Goal: Task Accomplishment & Management: Use online tool/utility

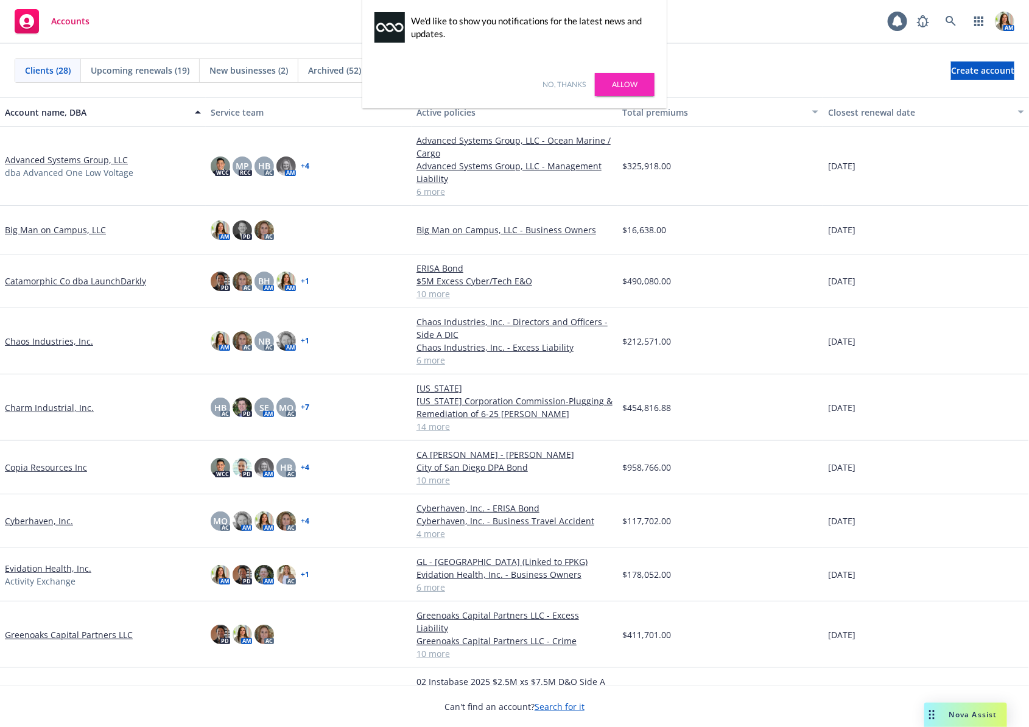
click at [567, 82] on link "No, thanks" at bounding box center [563, 84] width 43 height 11
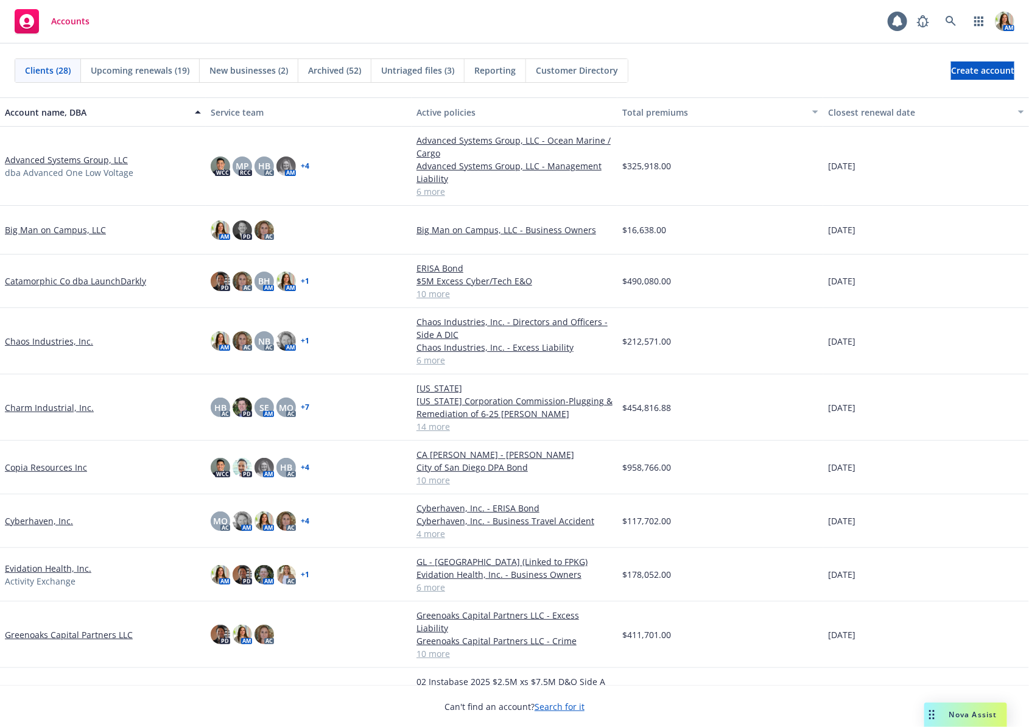
click at [35, 339] on link "Chaos Industries, Inc." at bounding box center [49, 341] width 88 height 13
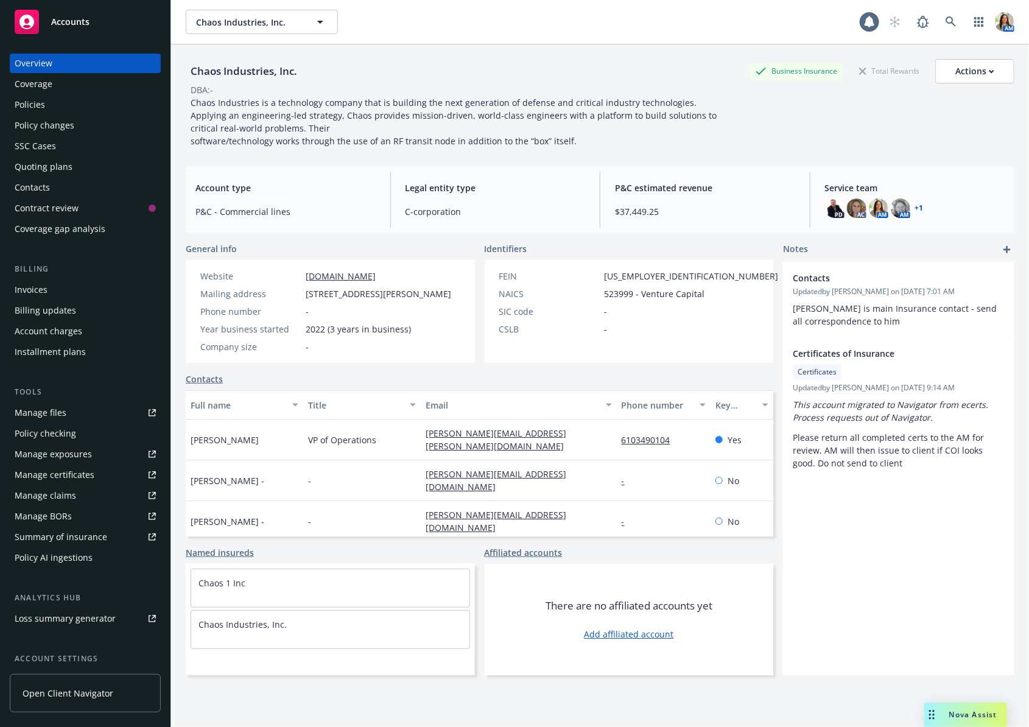
scroll to position [1, 0]
click at [944, 23] on link at bounding box center [951, 21] width 24 height 24
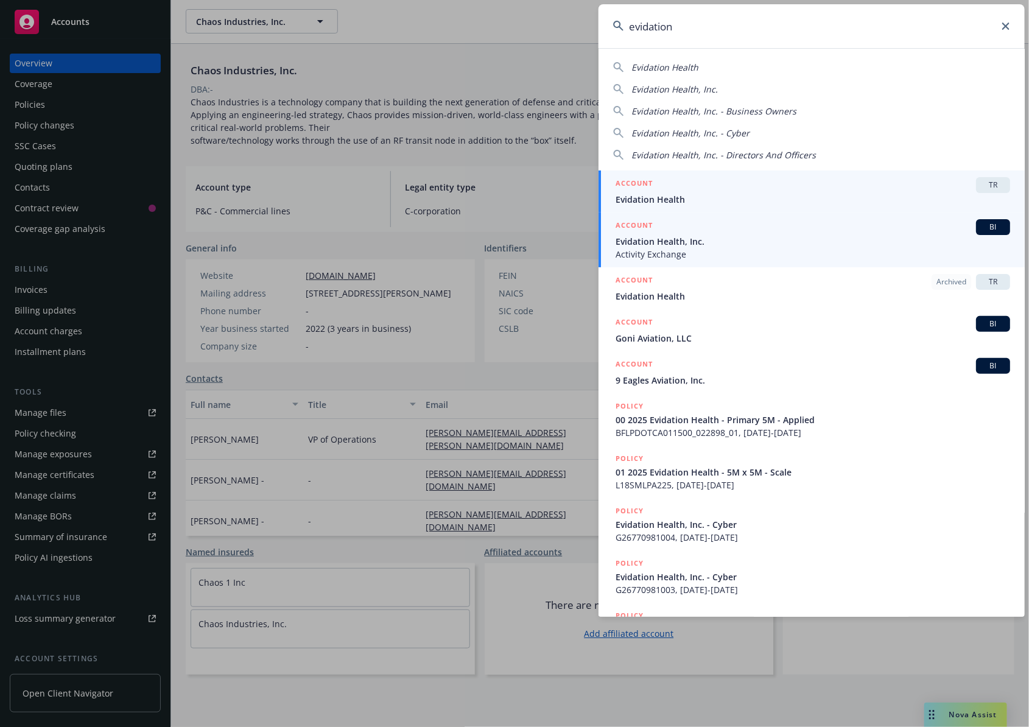
type input "evidation"
click at [671, 228] on div "ACCOUNT BI" at bounding box center [812, 227] width 394 height 16
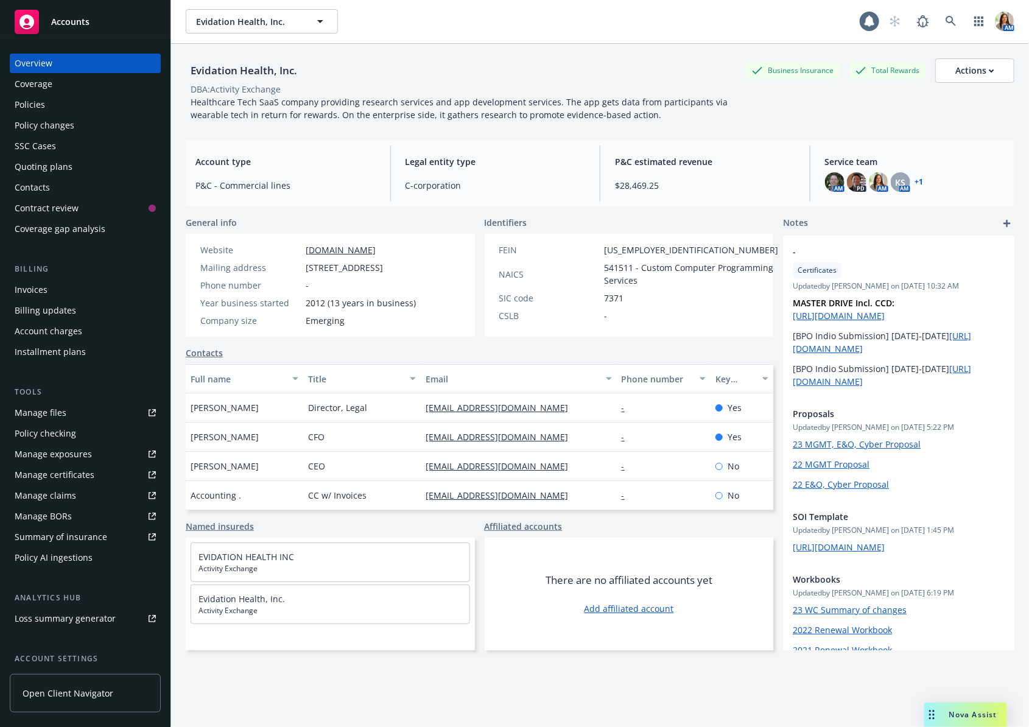
click at [85, 170] on div "Quoting plans" at bounding box center [85, 166] width 141 height 19
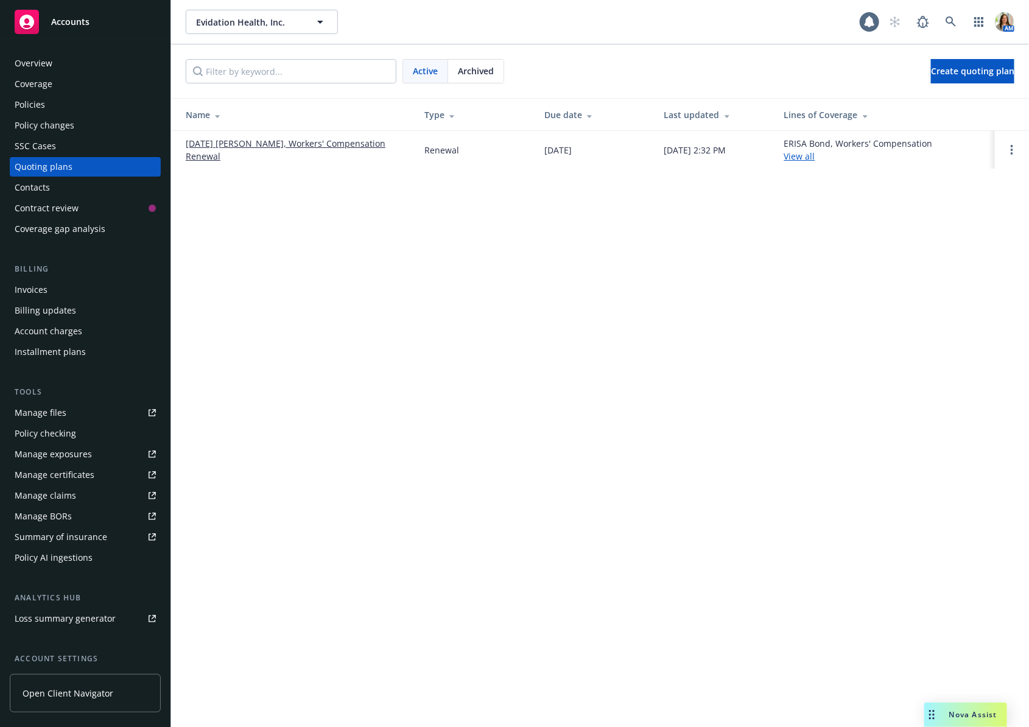
click at [259, 142] on td "[DATE] [PERSON_NAME], Workers' Compensation Renewal" at bounding box center [292, 150] width 243 height 38
click at [253, 155] on link "[DATE] [PERSON_NAME], Workers' Compensation Renewal" at bounding box center [295, 150] width 219 height 26
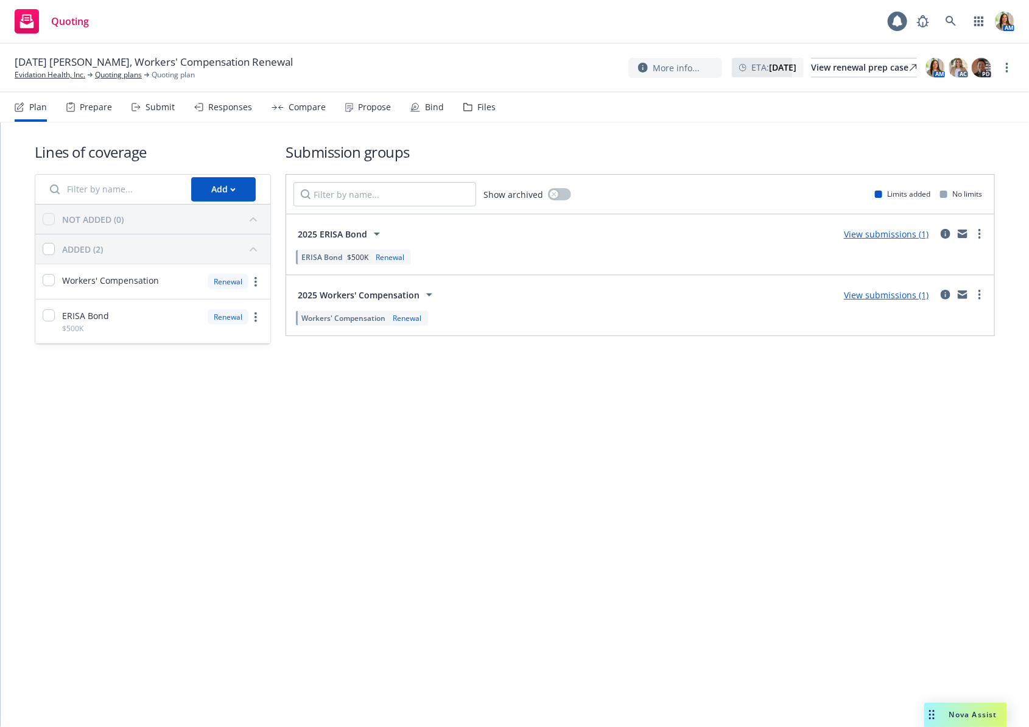
click at [136, 108] on icon at bounding box center [135, 107] width 9 height 9
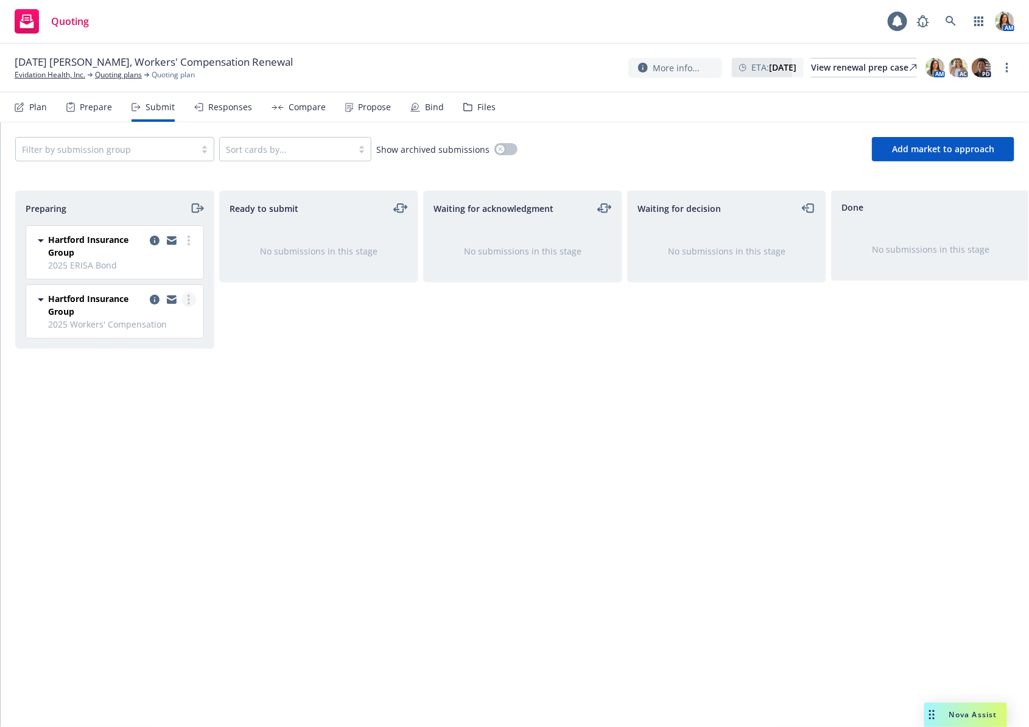
click at [194, 298] on link "more" at bounding box center [188, 299] width 15 height 15
click at [1009, 61] on link "more" at bounding box center [1007, 67] width 15 height 15
click at [978, 89] on link "Copy logging email" at bounding box center [946, 92] width 136 height 24
click at [947, 26] on icon at bounding box center [950, 21] width 11 height 11
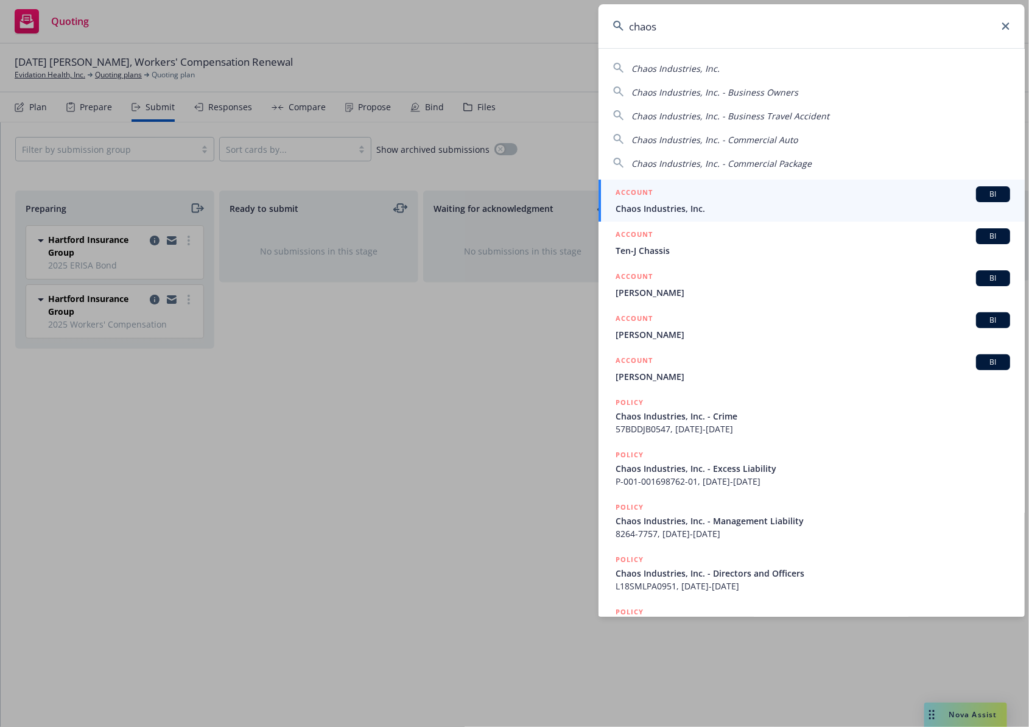
type input "chaos"
click at [658, 194] on div "ACCOUNT BI" at bounding box center [812, 194] width 394 height 16
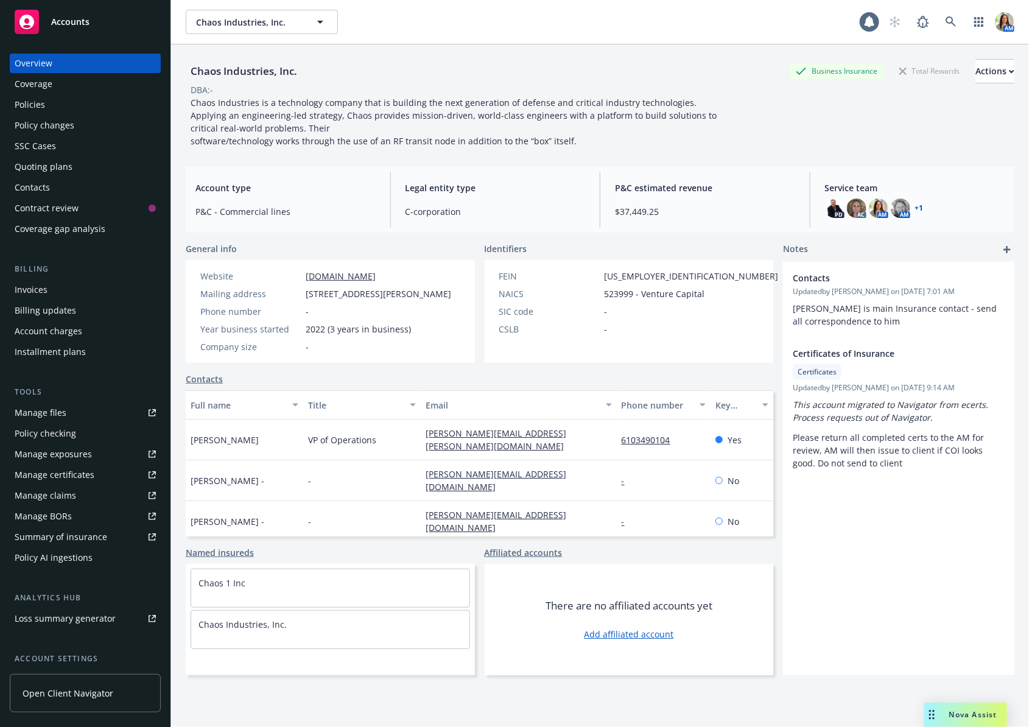
click at [55, 100] on div "Policies" at bounding box center [85, 104] width 141 height 19
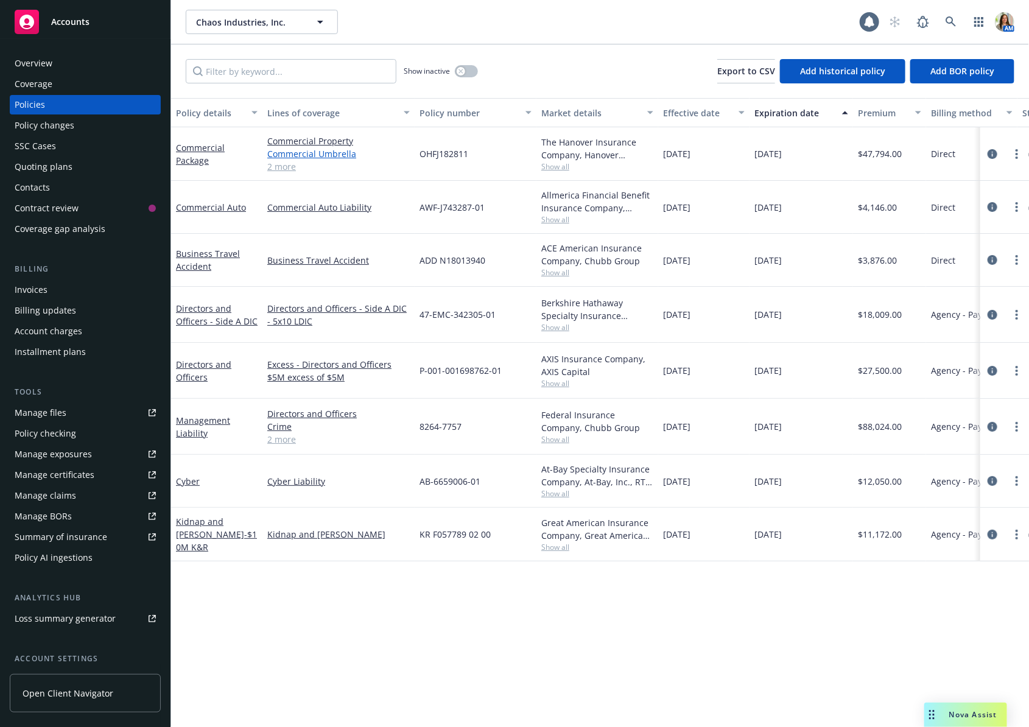
click at [315, 156] on link "Commercial Umbrella" at bounding box center [338, 153] width 142 height 13
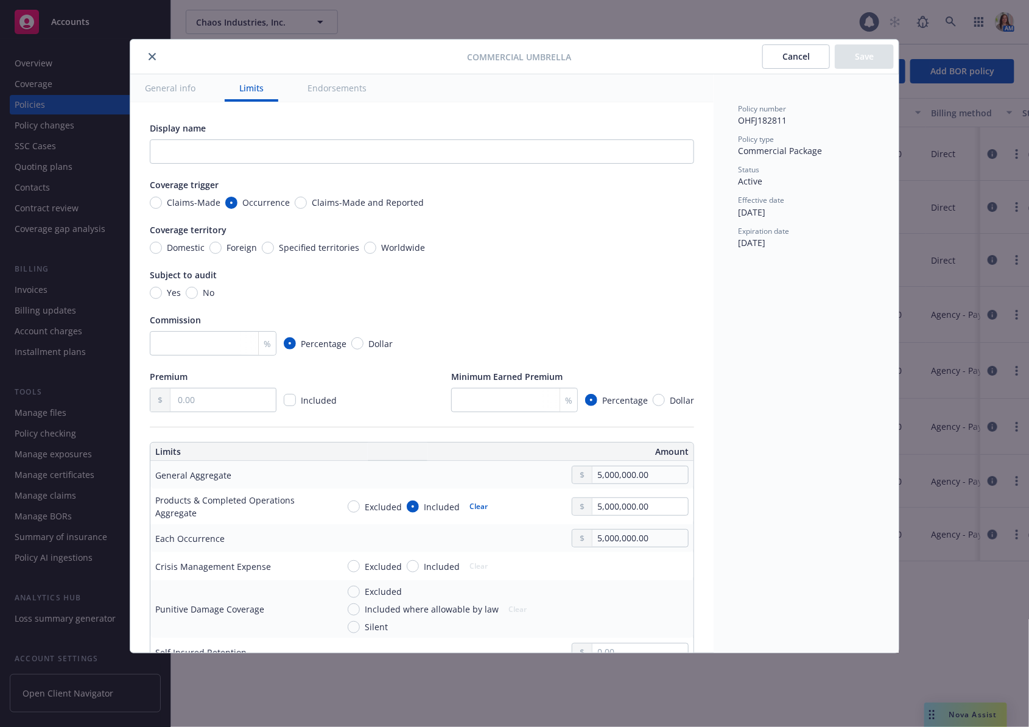
click at [152, 57] on icon "close" at bounding box center [152, 56] width 7 height 7
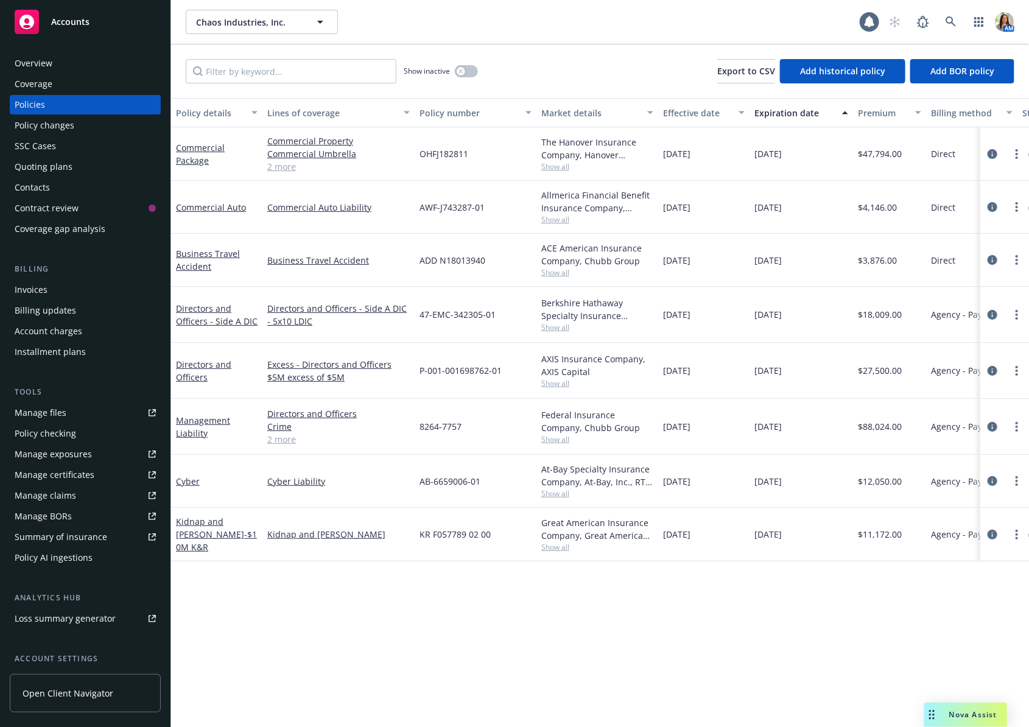
click at [281, 167] on link "2 more" at bounding box center [338, 166] width 142 height 13
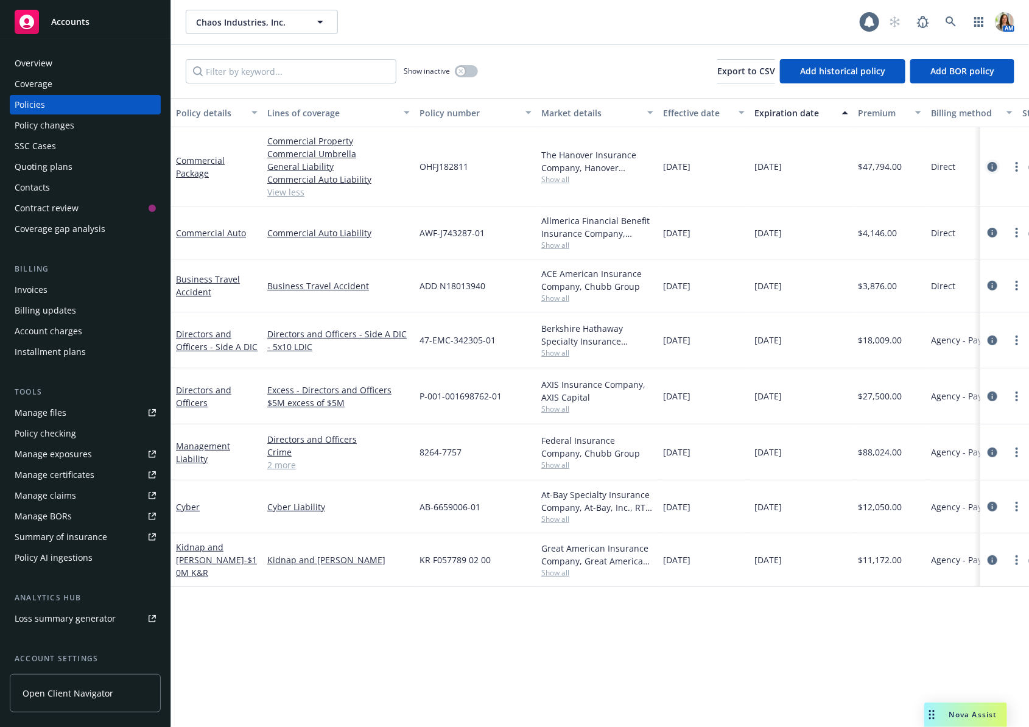
click at [995, 165] on icon "circleInformation" at bounding box center [992, 167] width 10 height 10
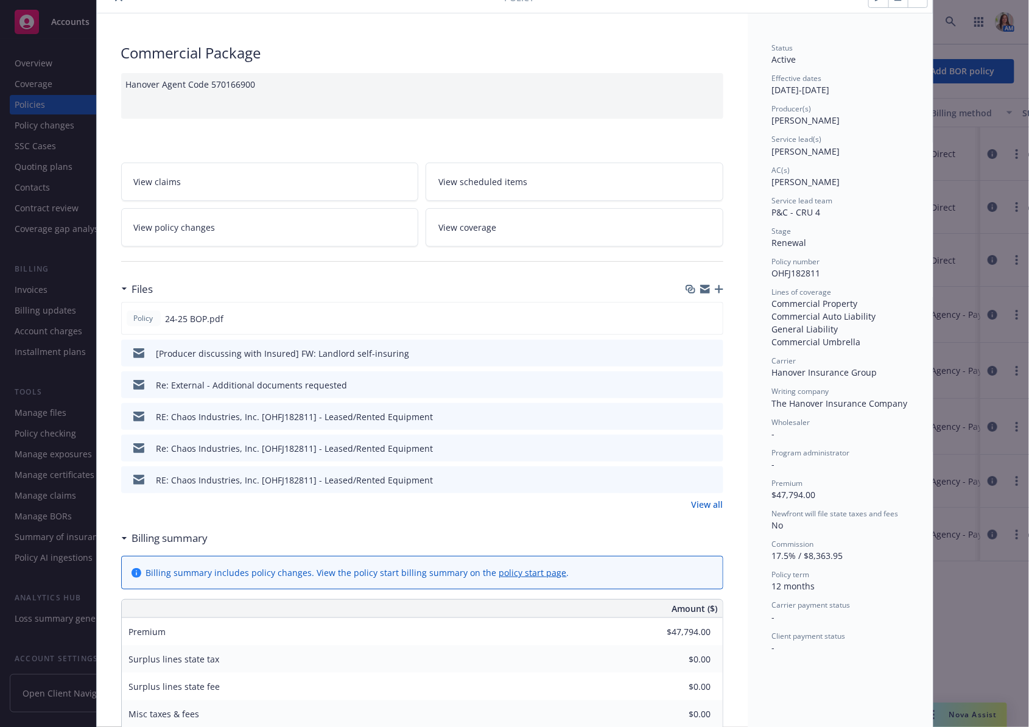
scroll to position [59, 0]
click at [712, 312] on icon "preview file" at bounding box center [711, 316] width 11 height 9
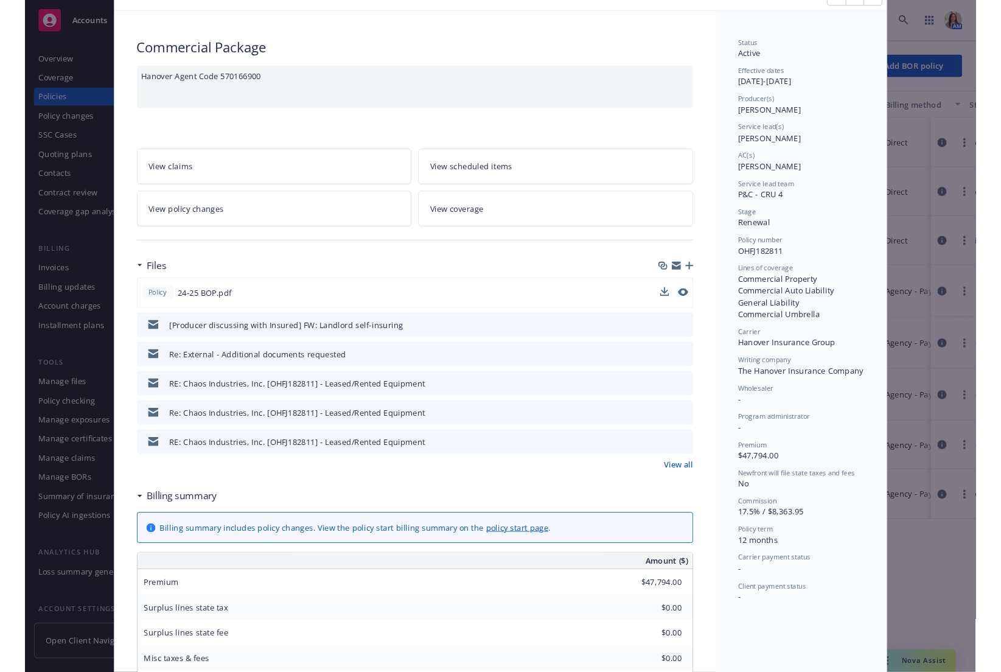
scroll to position [0, 0]
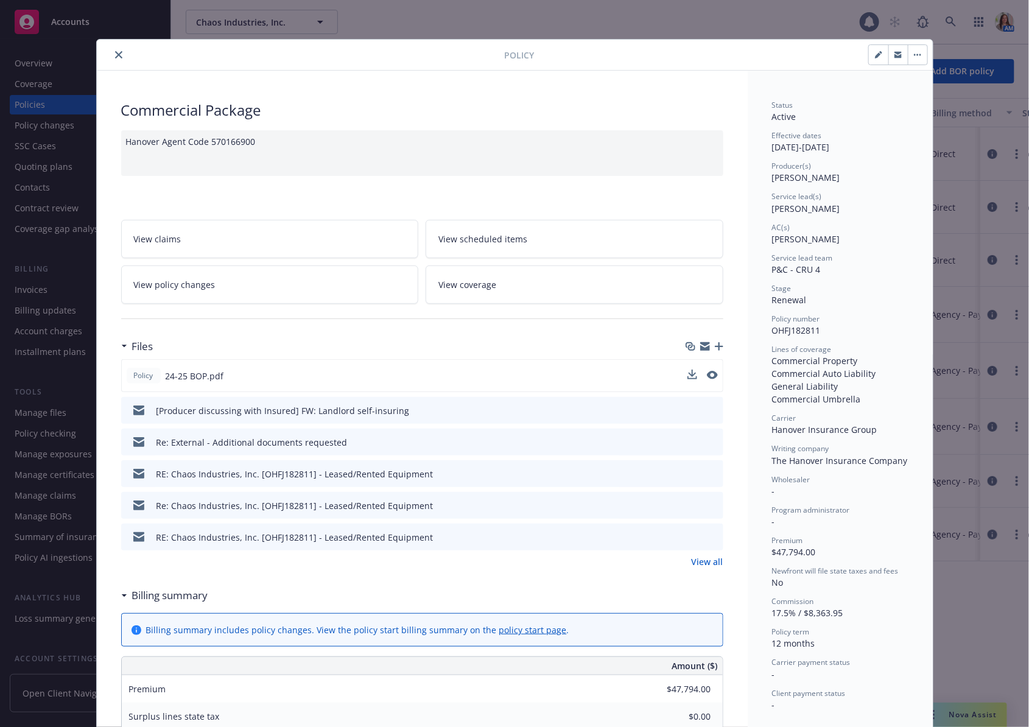
click at [117, 52] on icon "close" at bounding box center [118, 54] width 7 height 7
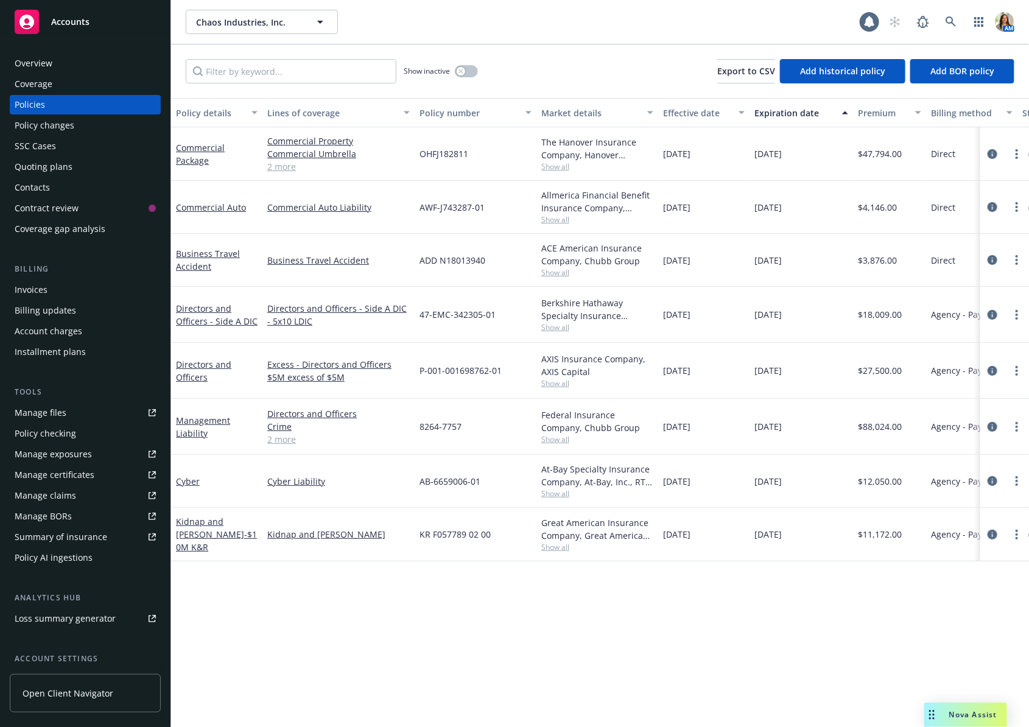
click at [82, 173] on div "Quoting plans" at bounding box center [85, 166] width 141 height 19
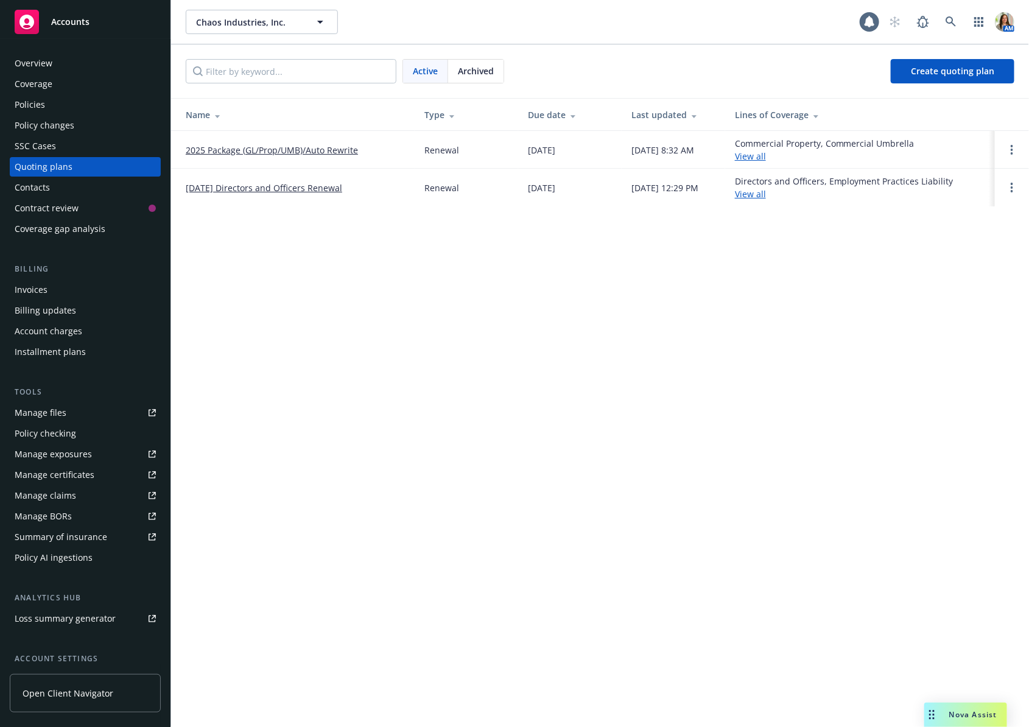
click at [85, 98] on div "Policies" at bounding box center [85, 104] width 141 height 19
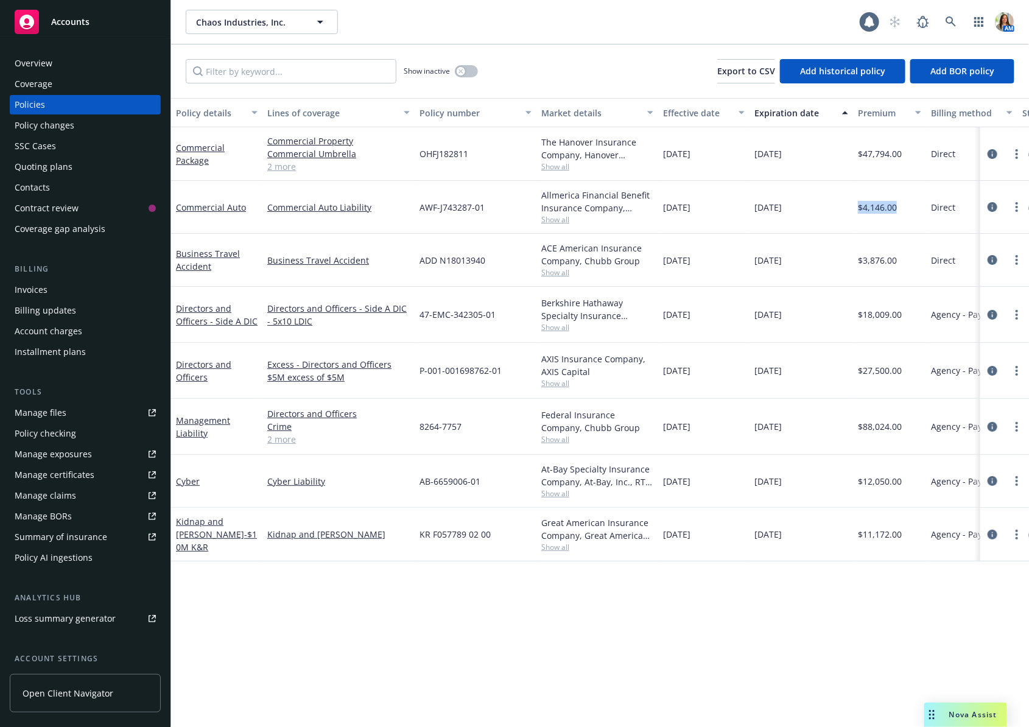
drag, startPoint x: 858, startPoint y: 210, endPoint x: 894, endPoint y: 211, distance: 36.5
click at [894, 211] on span "$4,146.00" at bounding box center [877, 207] width 39 height 13
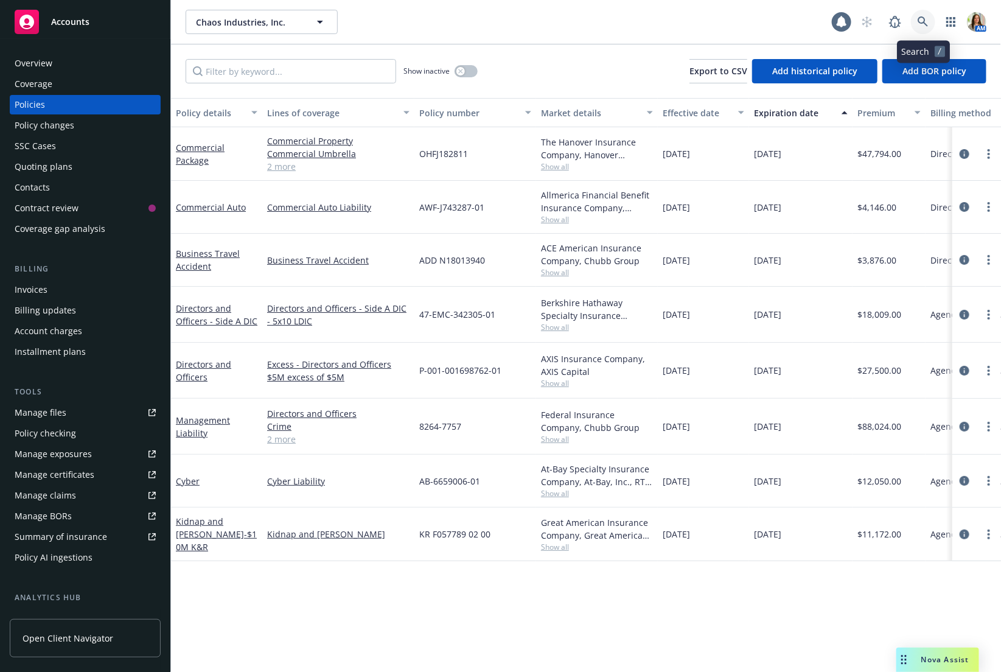
click at [926, 19] on icon at bounding box center [923, 21] width 11 height 11
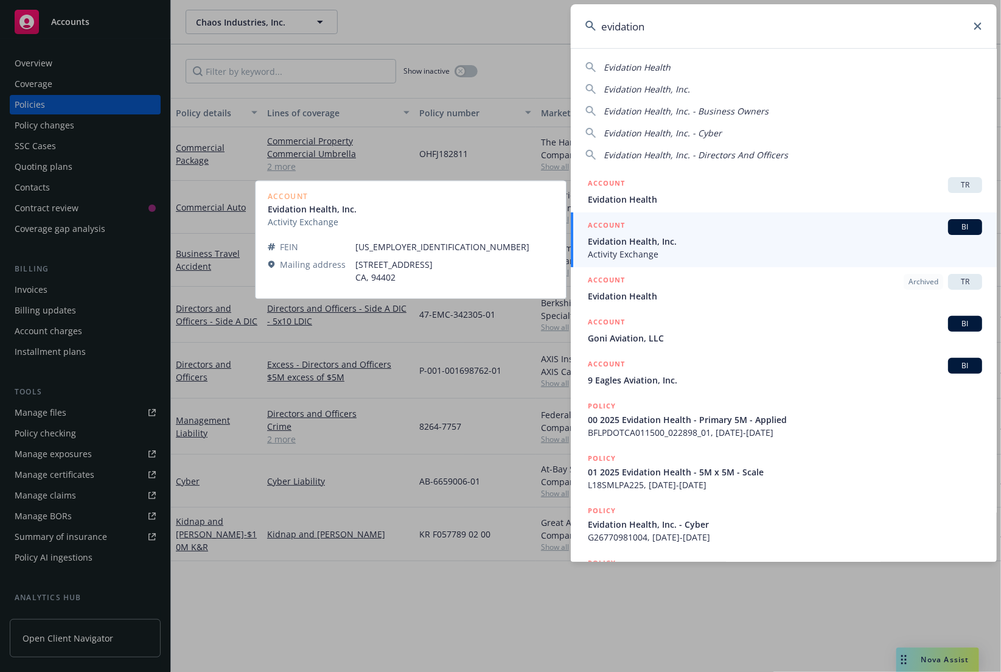
type input "evidation"
click at [669, 241] on span "Evidation Health, Inc." at bounding box center [785, 241] width 394 height 13
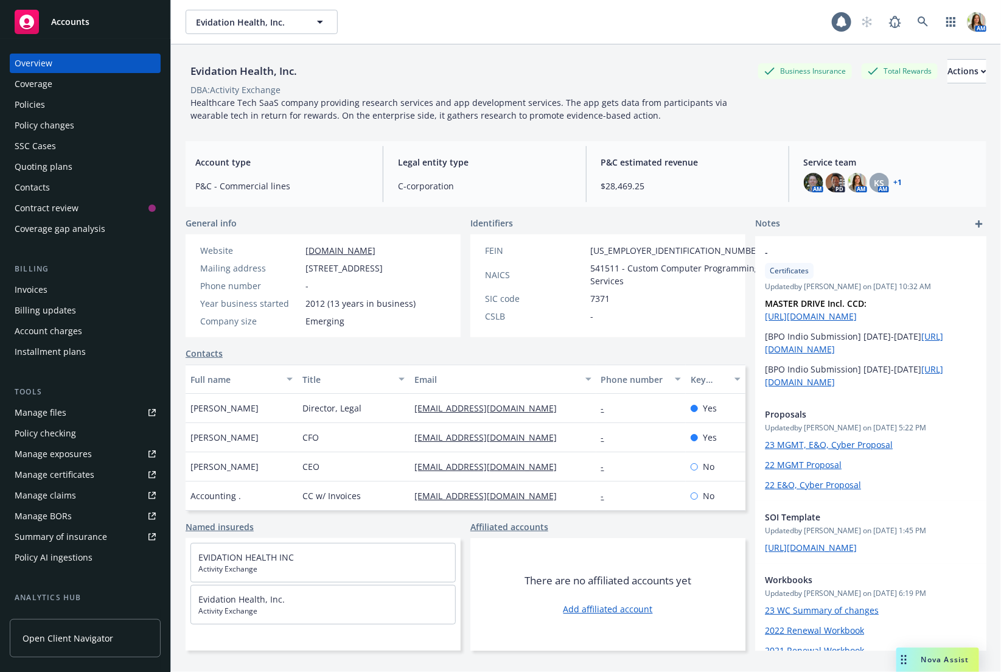
click at [117, 165] on div "Quoting plans" at bounding box center [85, 166] width 141 height 19
